Goal: Task Accomplishment & Management: Manage account settings

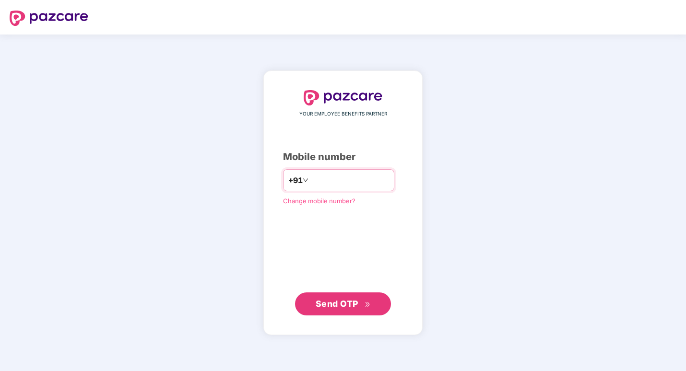
type input "**********"
click at [330, 312] on button "Send OTP" at bounding box center [343, 303] width 96 height 23
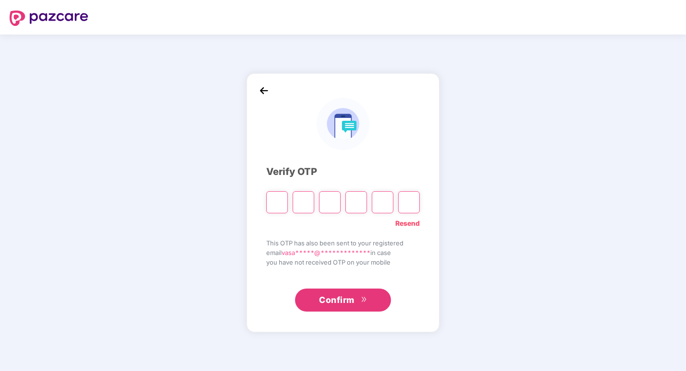
type input "*"
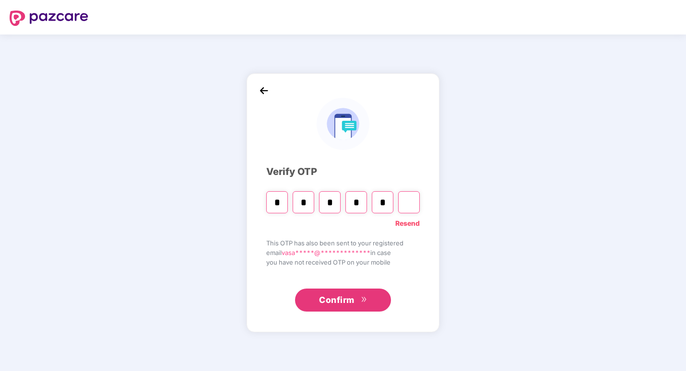
type input "*"
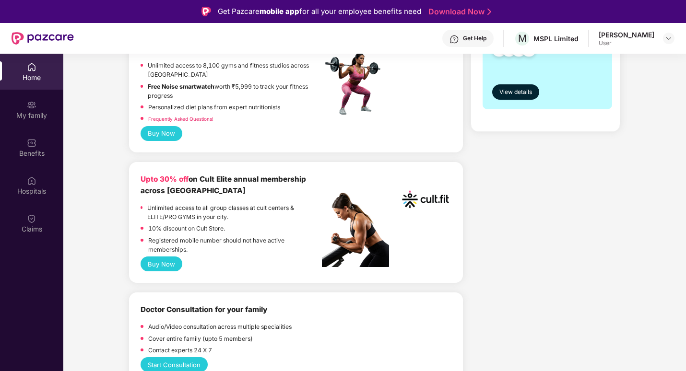
scroll to position [336, 0]
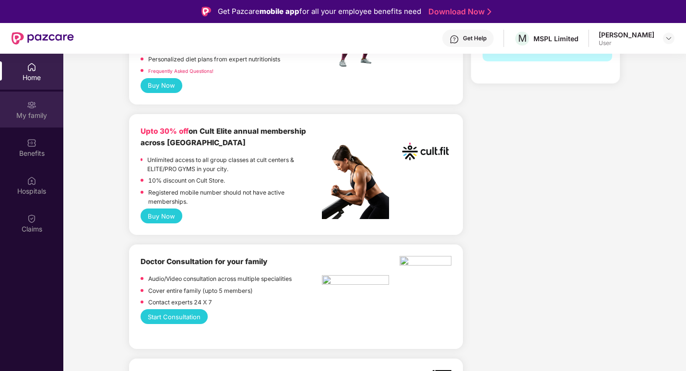
click at [49, 123] on div "My family" at bounding box center [31, 110] width 63 height 36
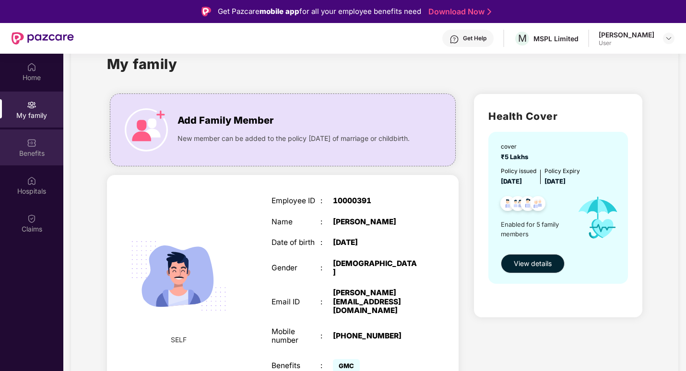
scroll to position [27, 0]
click at [25, 145] on div "Benefits" at bounding box center [31, 148] width 63 height 36
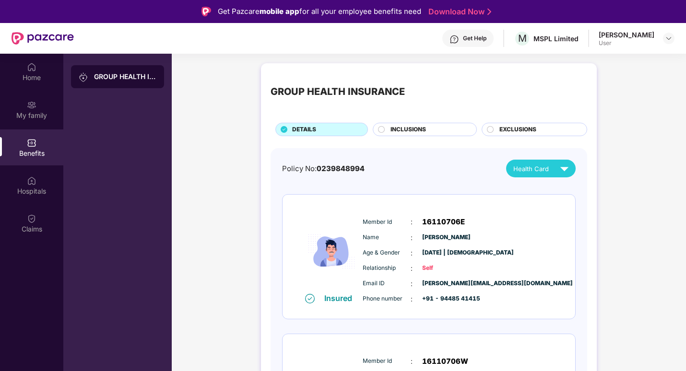
click at [416, 128] on span "INCLUSIONS" at bounding box center [409, 129] width 36 height 9
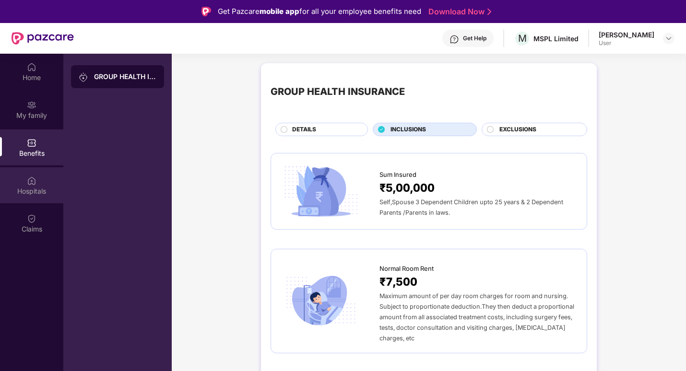
click at [30, 177] on img at bounding box center [32, 181] width 10 height 10
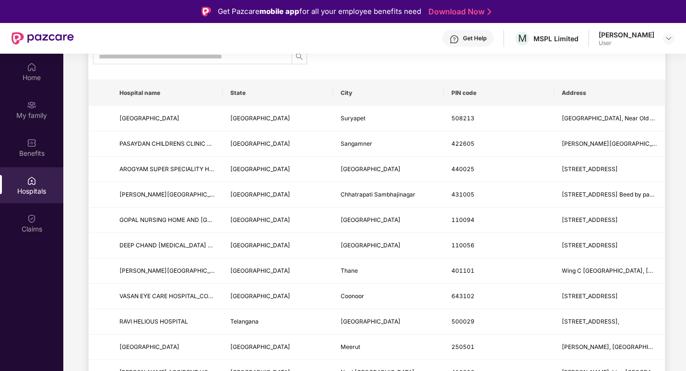
scroll to position [48, 0]
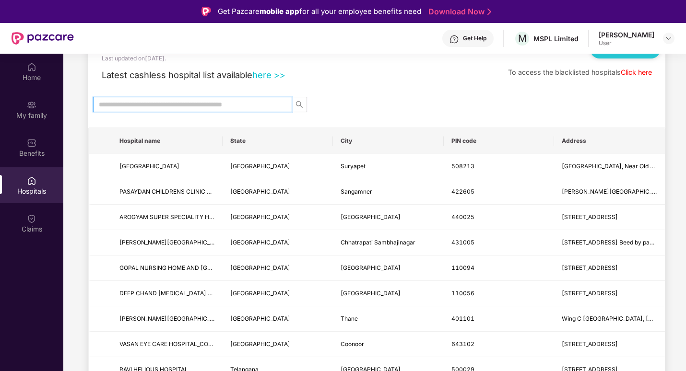
click at [156, 105] on input "text" at bounding box center [189, 104] width 180 height 11
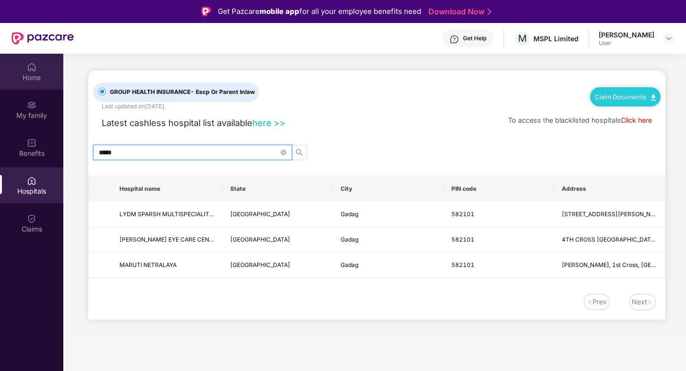
type input "*****"
click at [31, 75] on div "Home" at bounding box center [31, 78] width 63 height 10
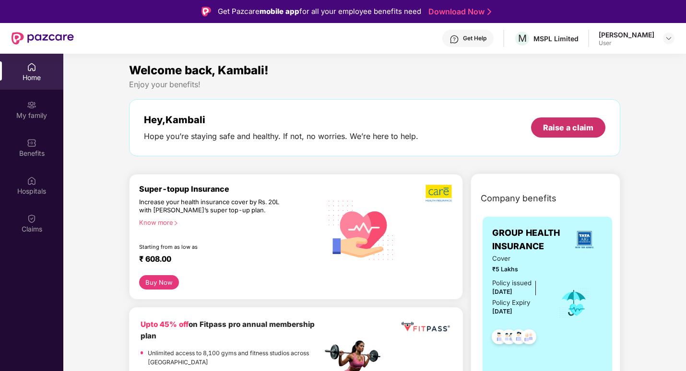
click at [572, 124] on div "Raise a claim" at bounding box center [568, 127] width 50 height 11
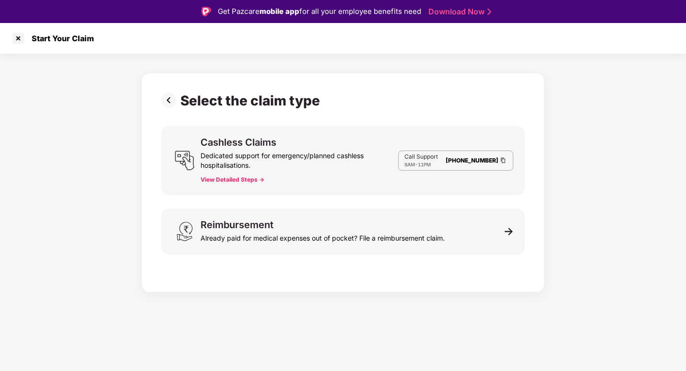
click at [237, 181] on button "View Detailed Steps ->" at bounding box center [233, 180] width 64 height 8
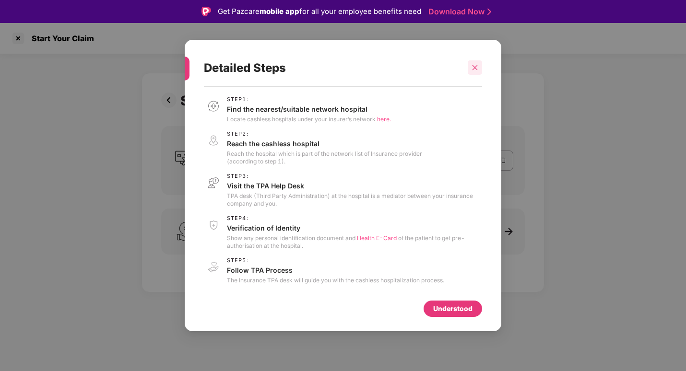
click at [473, 68] on icon "close" at bounding box center [475, 67] width 7 height 7
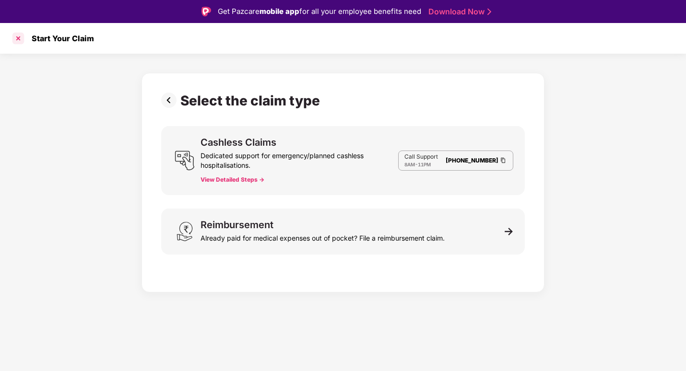
click at [23, 36] on div at bounding box center [18, 38] width 15 height 15
